Goal: Transaction & Acquisition: Purchase product/service

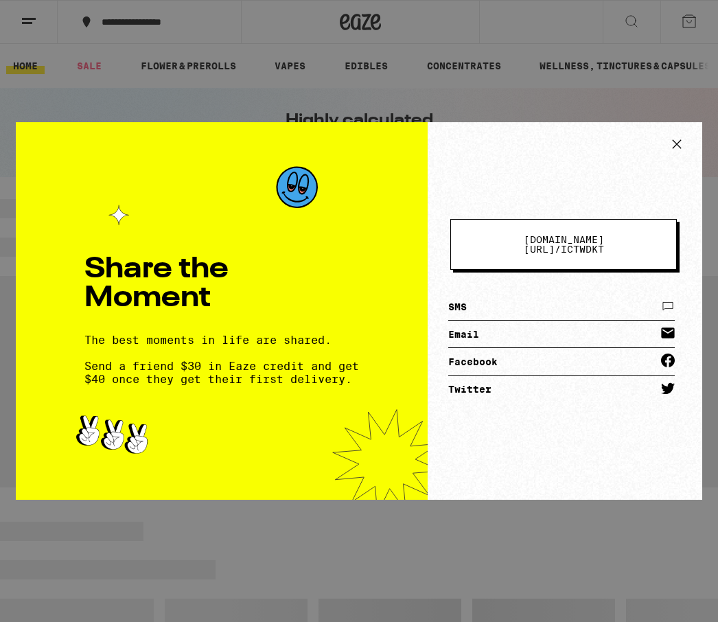
click at [682, 150] on icon at bounding box center [677, 144] width 21 height 21
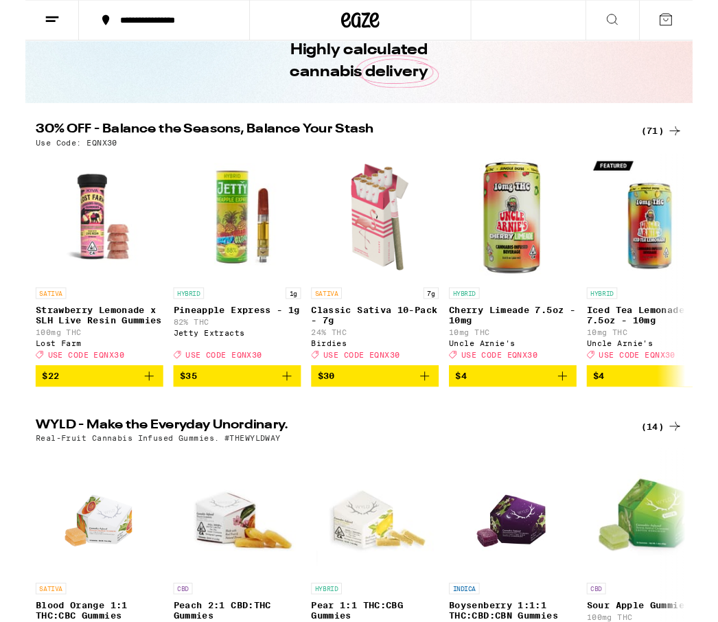
scroll to position [84, 0]
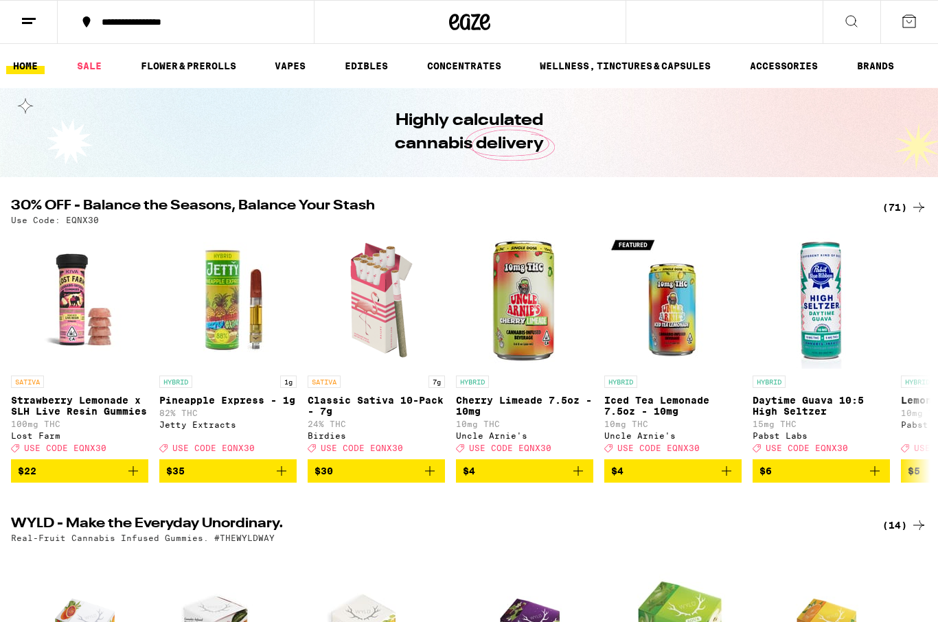
click at [75, 73] on link "SALE" at bounding box center [89, 66] width 38 height 16
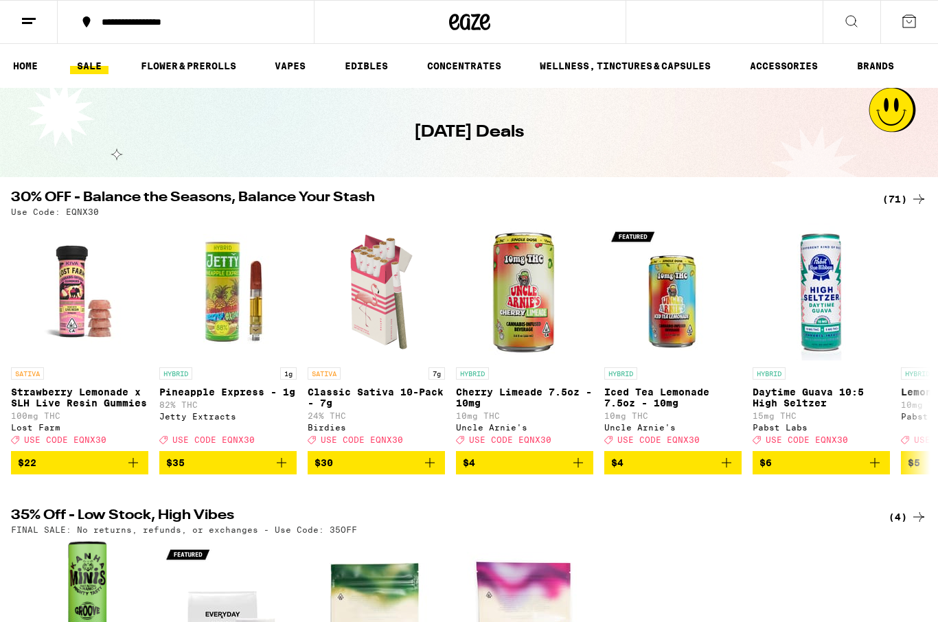
click at [743, 216] on div "Use Code: EQNX30" at bounding box center [469, 211] width 916 height 9
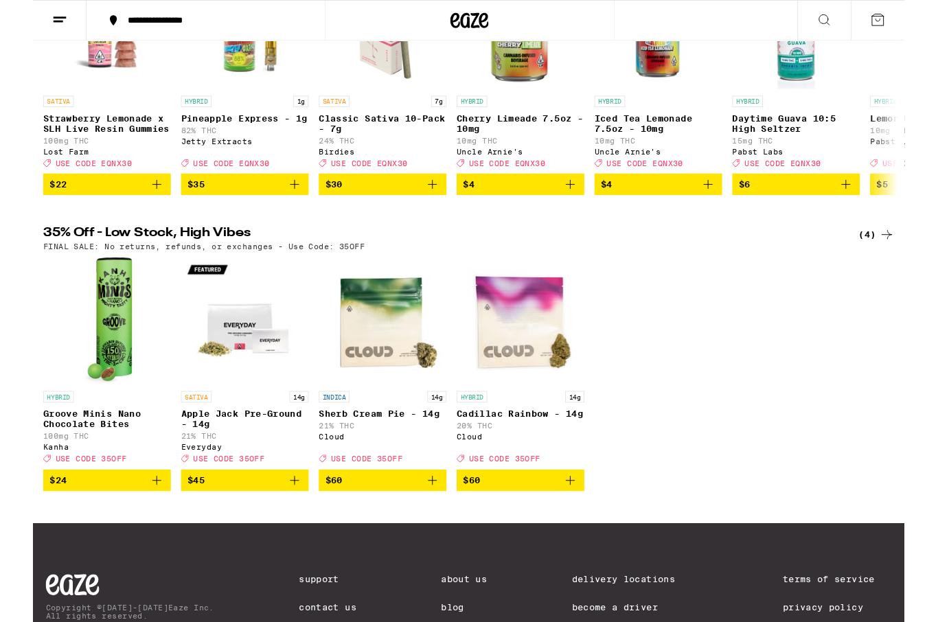
scroll to position [270, 0]
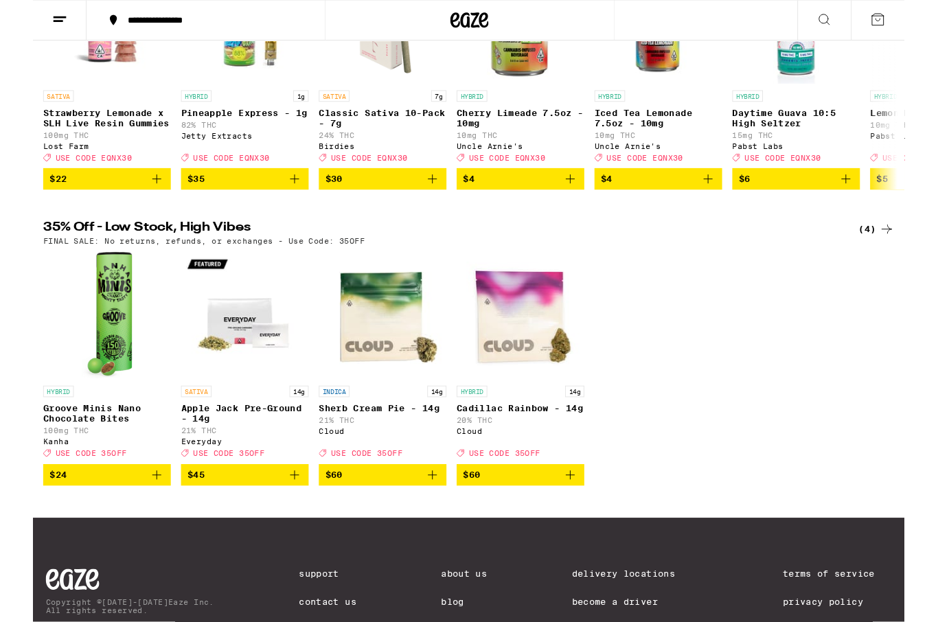
click at [126, 255] on h2 "35% Off - Low Stock, High Vibes" at bounding box center [435, 247] width 848 height 16
click at [132, 254] on h2 "35% Off - Low Stock, High Vibes" at bounding box center [435, 247] width 848 height 16
click at [137, 255] on h2 "35% Off - Low Stock, High Vibes" at bounding box center [435, 247] width 848 height 16
click at [141, 255] on h2 "35% Off - Low Stock, High Vibes" at bounding box center [435, 247] width 848 height 16
click at [685, 264] on div "FINAL SALE: No returns, refunds, or exchanges - Use Code: 35OFF" at bounding box center [469, 259] width 916 height 9
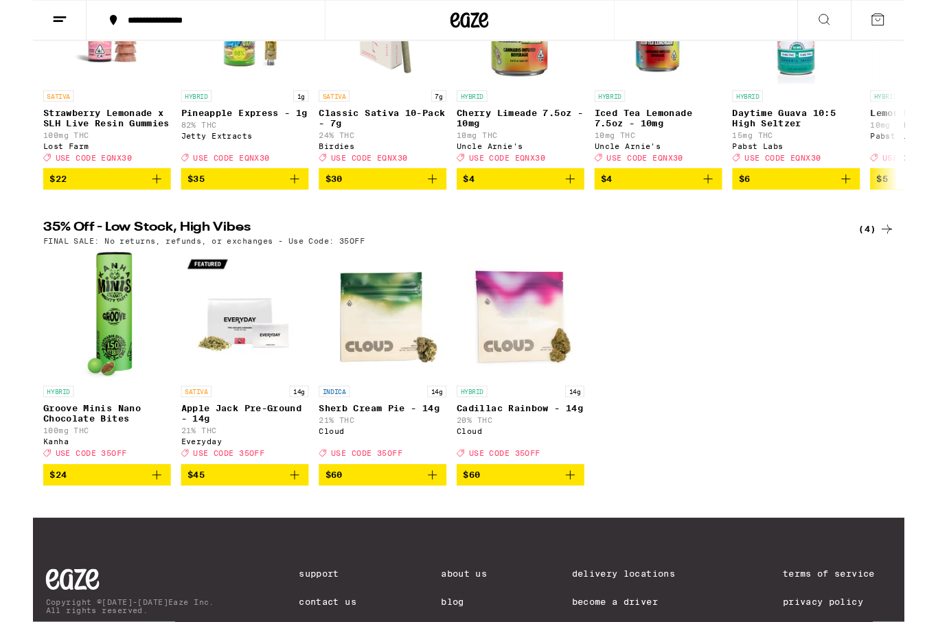
click at [669, 279] on div "35% Off - Low Stock, High Vibes (4) FINAL SALE: No returns, refunds, or exchang…" at bounding box center [469, 381] width 938 height 284
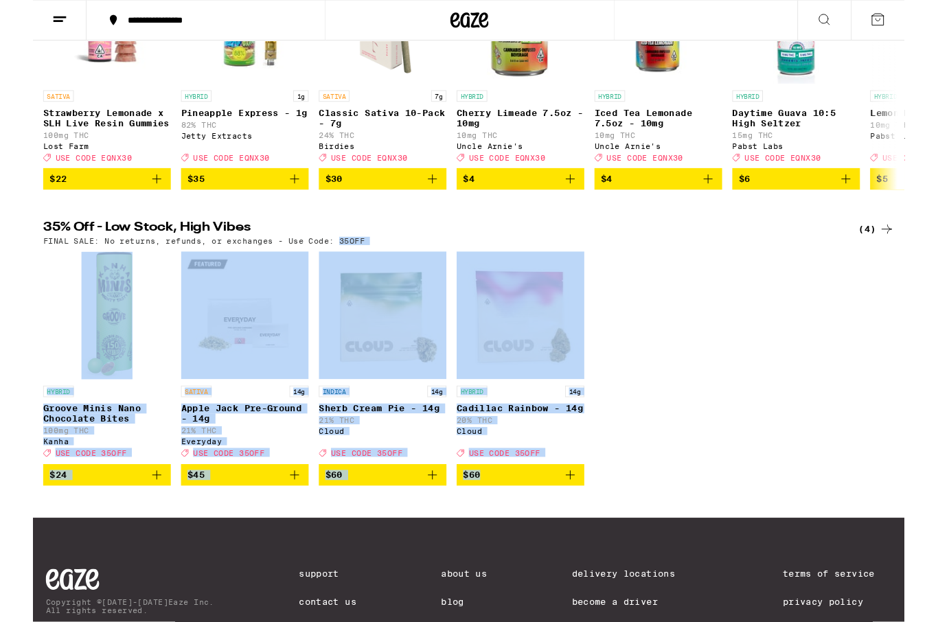
click at [631, 282] on div "35% Off - Low Stock, High Vibes (4) FINAL SALE: No returns, refunds, or exchang…" at bounding box center [469, 381] width 938 height 284
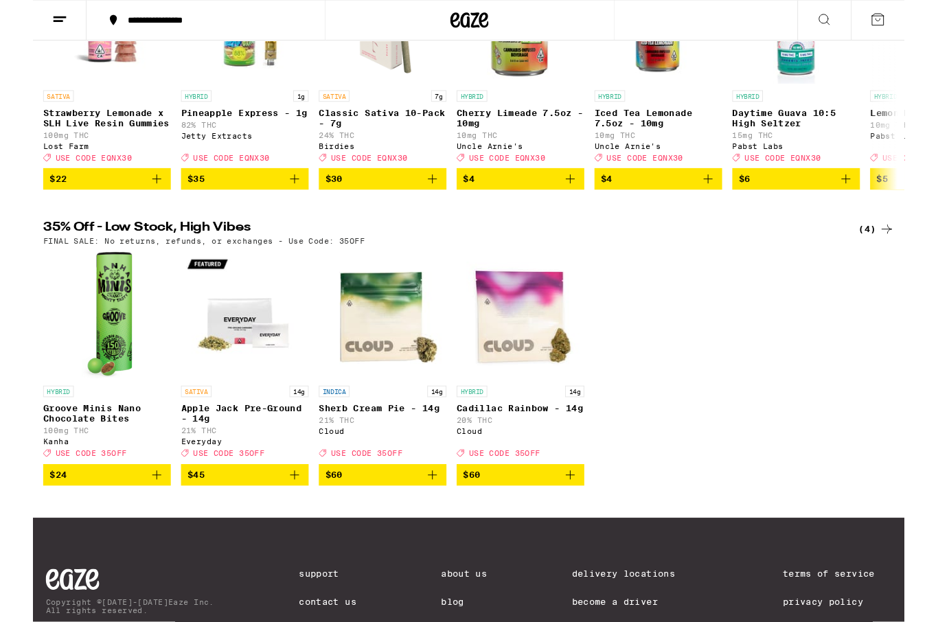
click at [633, 281] on div "35% Off - Low Stock, High Vibes (4) FINAL SALE: No returns, refunds, or exchang…" at bounding box center [469, 381] width 938 height 284
click at [630, 280] on div "35% Off - Low Stock, High Vibes (4) FINAL SALE: No returns, refunds, or exchang…" at bounding box center [469, 381] width 938 height 284
click at [610, 282] on div "35% Off - Low Stock, High Vibes (4) FINAL SALE: No returns, refunds, or exchang…" at bounding box center [469, 381] width 938 height 284
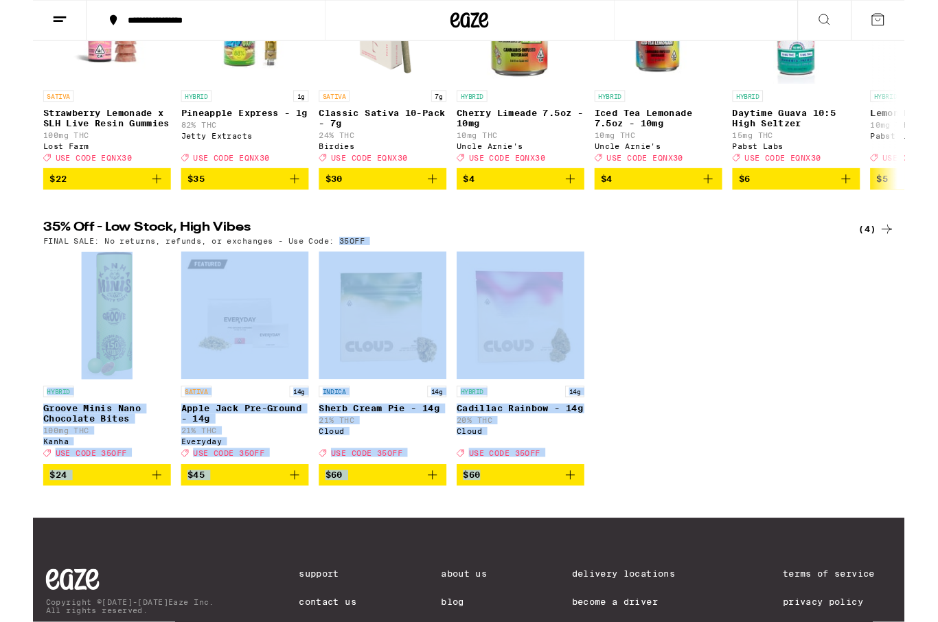
click at [614, 280] on div "35% Off - Low Stock, High Vibes (4) FINAL SALE: No returns, refunds, or exchang…" at bounding box center [469, 381] width 938 height 284
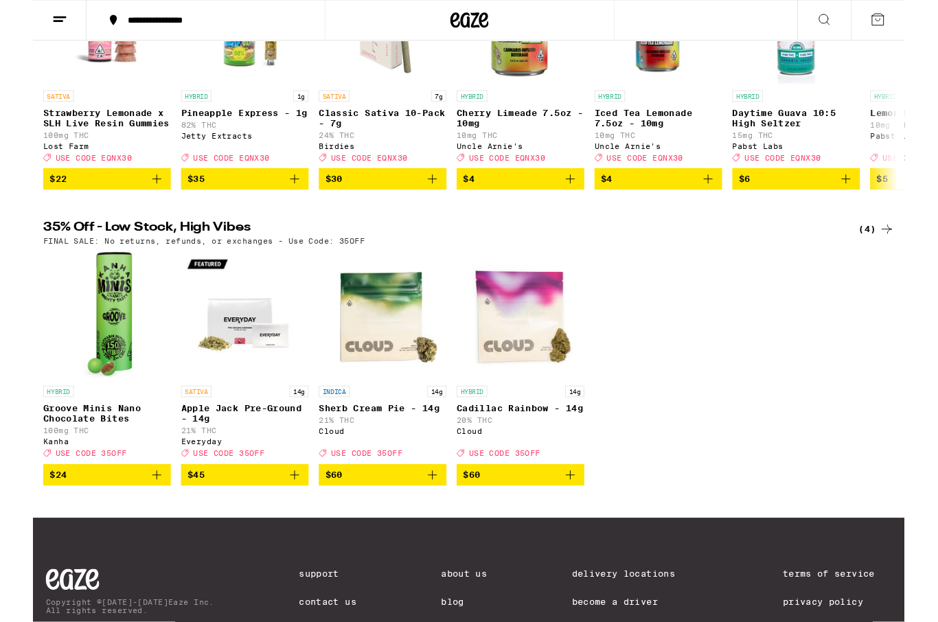
click at [613, 280] on div "35% Off - Low Stock, High Vibes (4) FINAL SALE: No returns, refunds, or exchang…" at bounding box center [469, 381] width 938 height 284
click at [612, 280] on div "35% Off - Low Stock, High Vibes (4) FINAL SALE: No returns, refunds, or exchang…" at bounding box center [469, 381] width 938 height 284
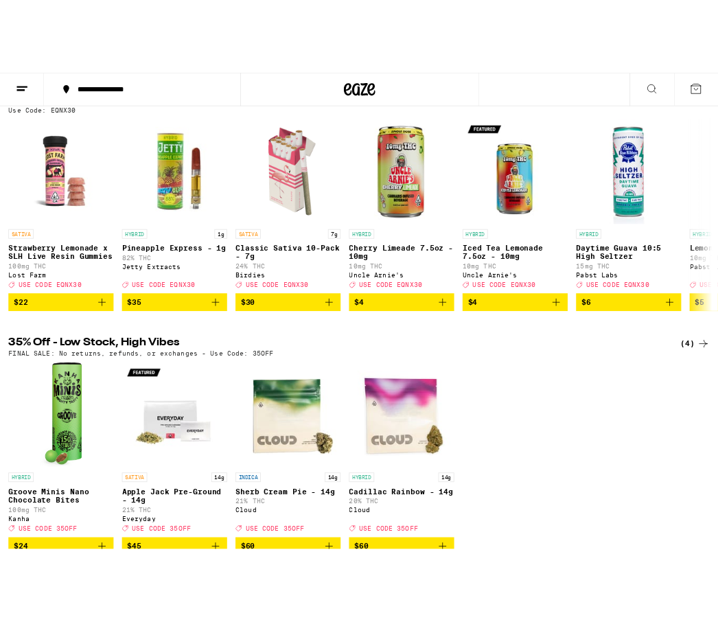
scroll to position [163, 0]
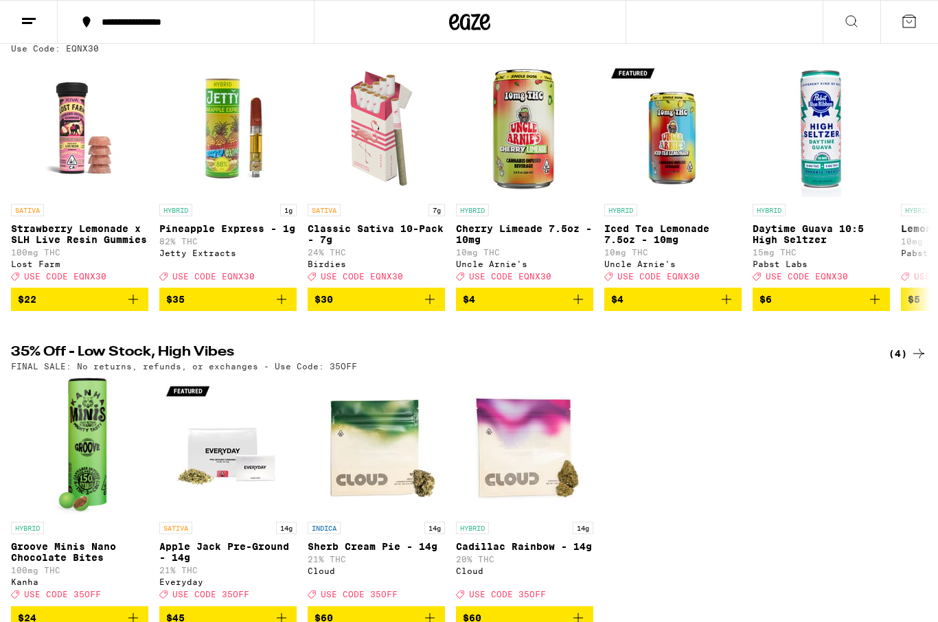
click at [161, 266] on div "HYBRID 1g Pineapple Express - 1g 82% THC Jetty Extracts Deal Created with Sketc…" at bounding box center [227, 242] width 137 height 77
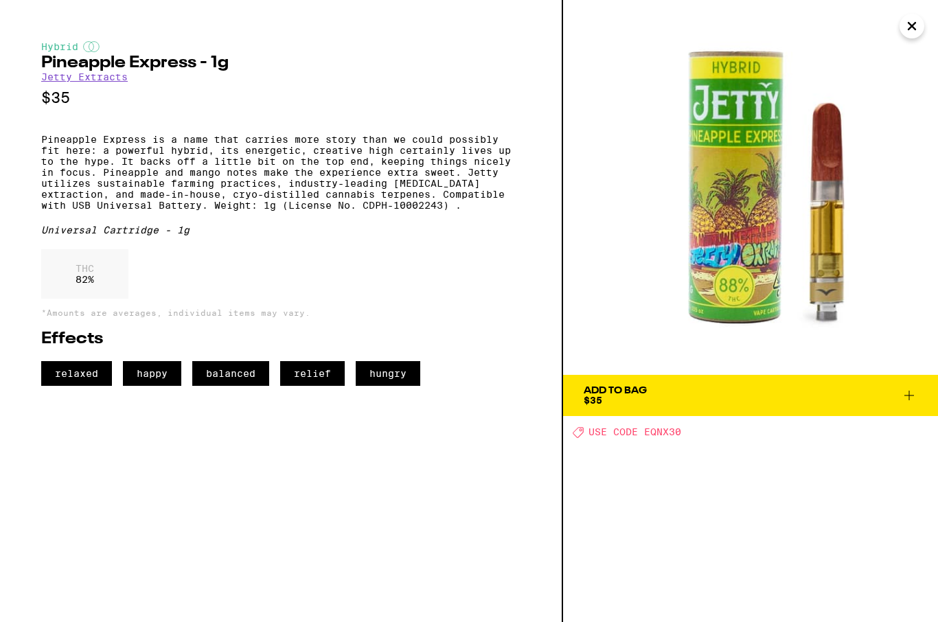
click at [450, 454] on div "Hybrid Pineapple Express - 1g Jetty Extracts $35 Pineapple Express is a name th…" at bounding box center [281, 311] width 563 height 622
click at [451, 454] on div "Hybrid Pineapple Express - 1g Jetty Extracts $35 Pineapple Express is a name th…" at bounding box center [281, 311] width 563 height 622
click at [424, 460] on div "Hybrid Pineapple Express - 1g Jetty Extracts $35 Pineapple Express is a name th…" at bounding box center [281, 311] width 563 height 622
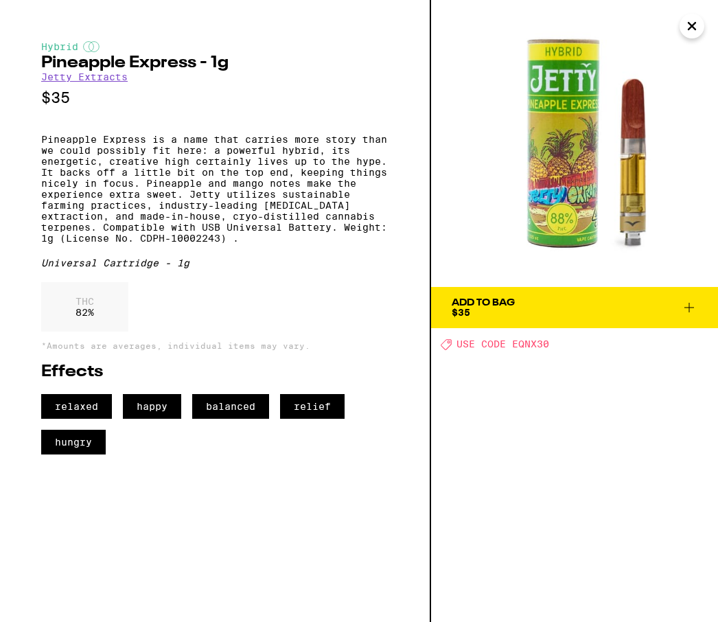
click at [190, 454] on div "relaxed happy balanced relief hungry" at bounding box center [214, 424] width 347 height 60
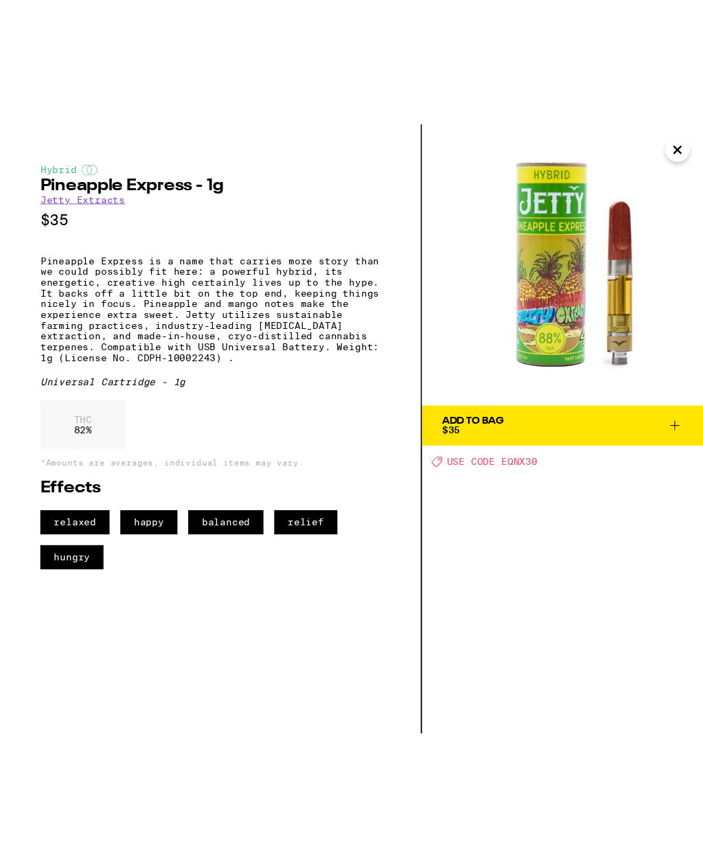
scroll to position [46, 0]
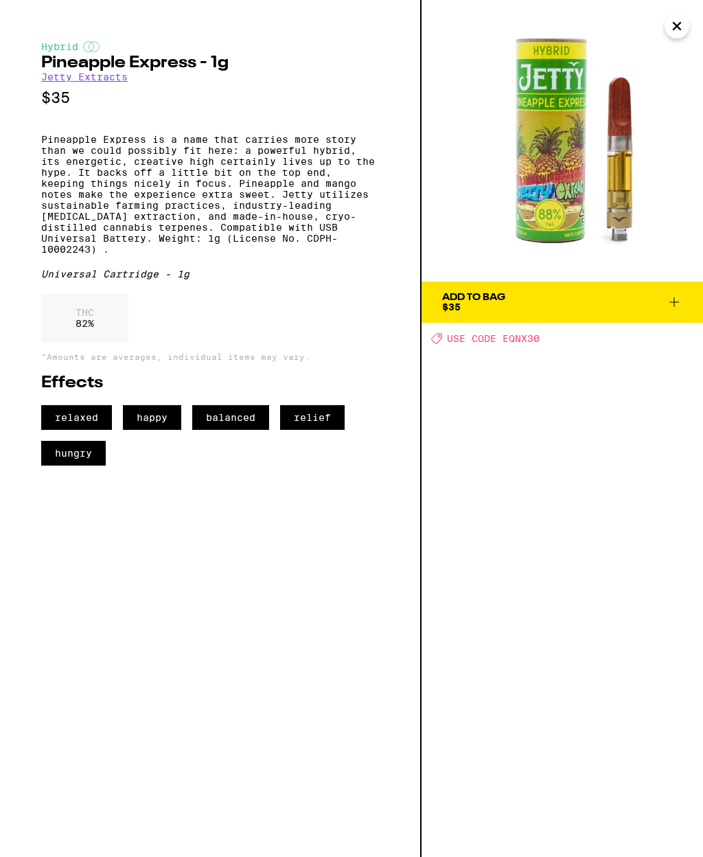
click at [190, 621] on div "Hybrid Pineapple Express - 1g Jetty Extracts $35 Pineapple Express is a name th…" at bounding box center [210, 428] width 421 height 857
